Goal: Information Seeking & Learning: Learn about a topic

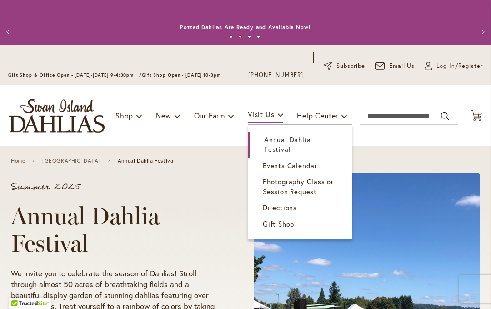
click at [295, 147] on link "Annual Dahlia Festival" at bounding box center [300, 145] width 104 height 26
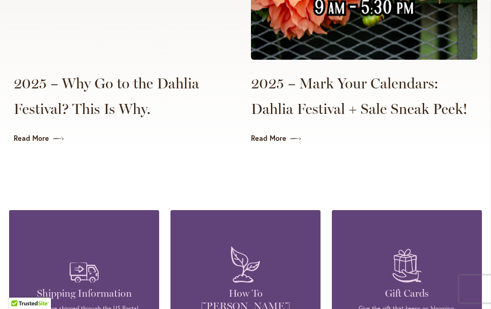
scroll to position [2344, 0]
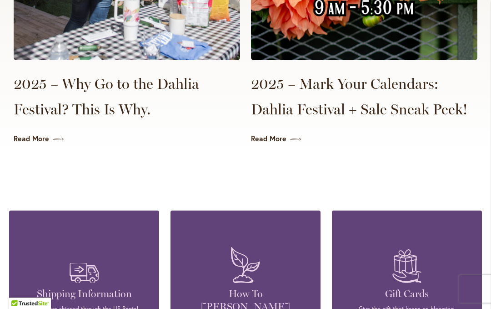
click at [279, 133] on link "Read More" at bounding box center [364, 138] width 227 height 10
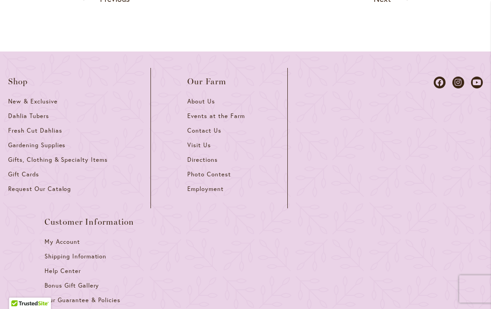
scroll to position [968, 0]
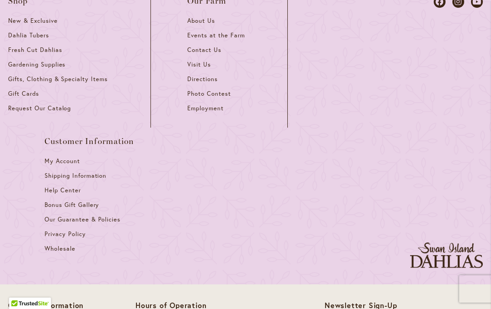
scroll to position [1042, 0]
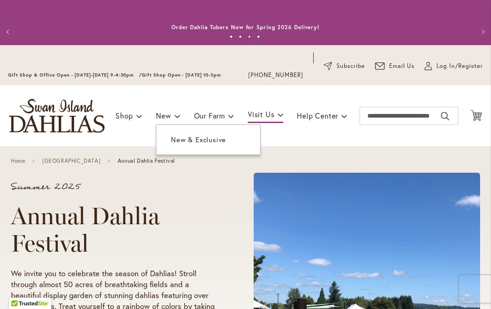
click at [206, 142] on span "New & Exclusive" at bounding box center [198, 139] width 55 height 9
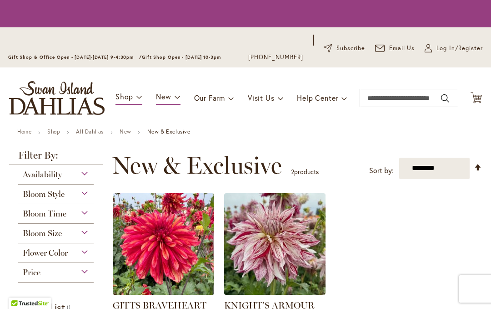
click at [166, 111] on div "Toggle Nav Shop Dahlia Tubers Collections Fresh Cut Dahlias Gardening Supplies …" at bounding box center [245, 97] width 491 height 61
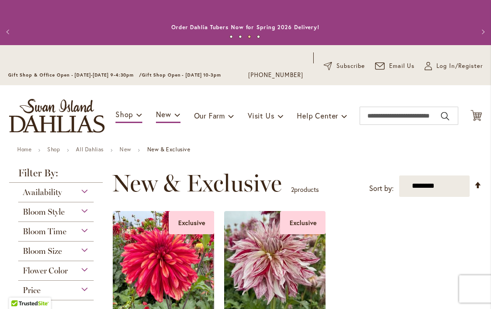
click at [59, 193] on span "Availability" at bounding box center [42, 192] width 39 height 10
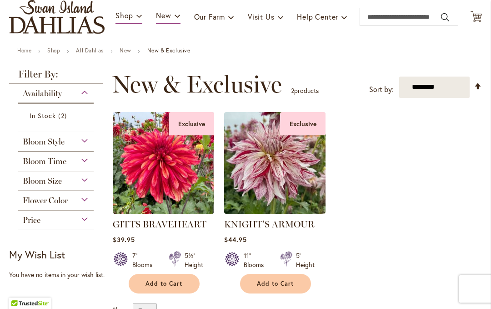
scroll to position [100, 0]
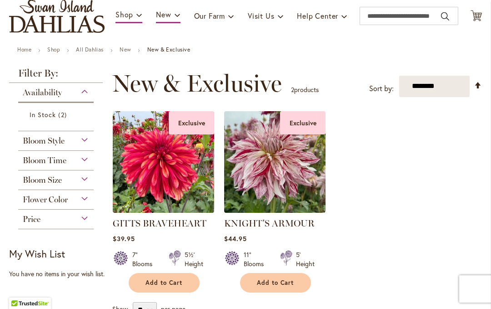
click at [63, 204] on span "Flower Color" at bounding box center [45, 199] width 45 height 10
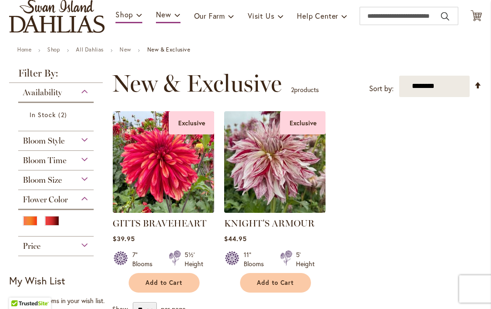
click at [6, 160] on main "Home Shop All Dahlias New New & Exclusive Filter by: Filter By: Availability 2" at bounding box center [246, 295] width 490 height 498
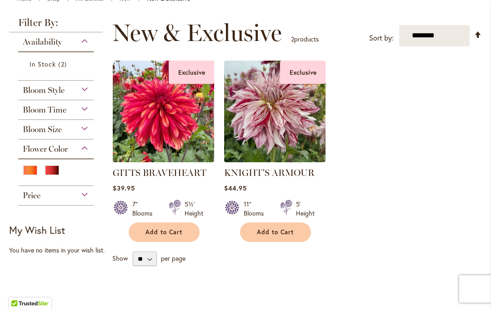
scroll to position [152, 0]
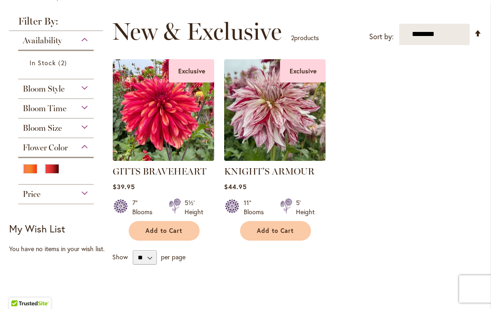
click at [16, 156] on div "Availability In Stock 2 items Bloom Style Informal Decorative 1 item 1" at bounding box center [56, 117] width 94 height 173
click at [19, 157] on div "Flower Color" at bounding box center [56, 161] width 76 height 46
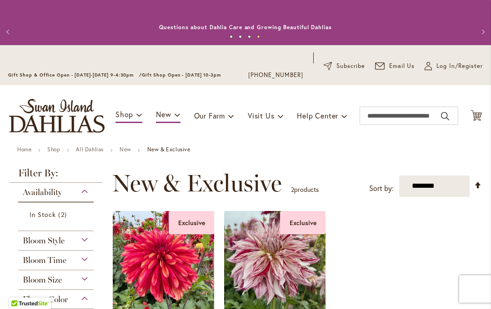
scroll to position [0, 0]
click at [430, 182] on select "**********" at bounding box center [435, 185] width 71 height 21
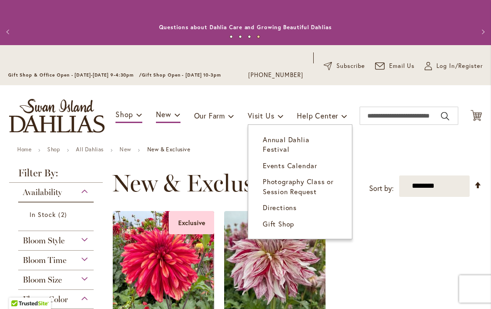
click at [302, 161] on span "Events Calendar" at bounding box center [290, 165] width 55 height 9
